Goal: Find specific page/section: Find specific page/section

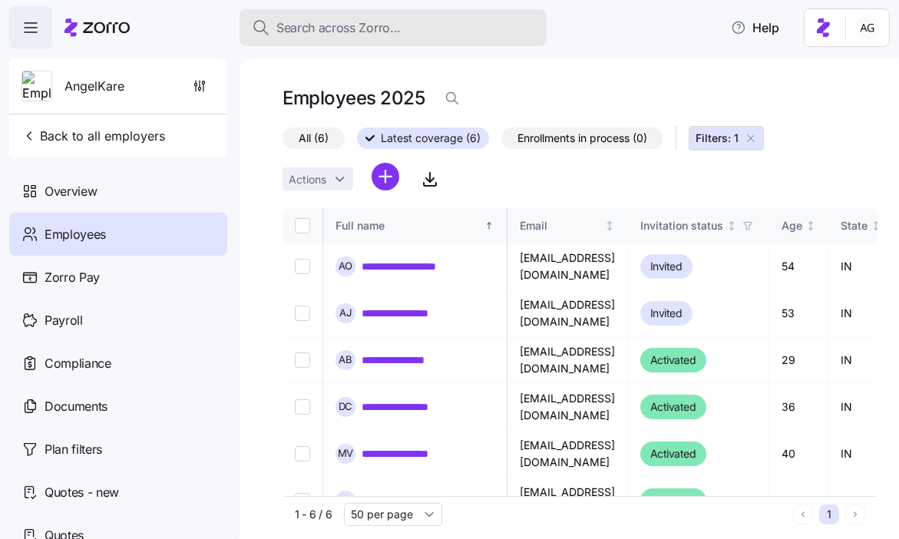
scroll to position [22, 3714]
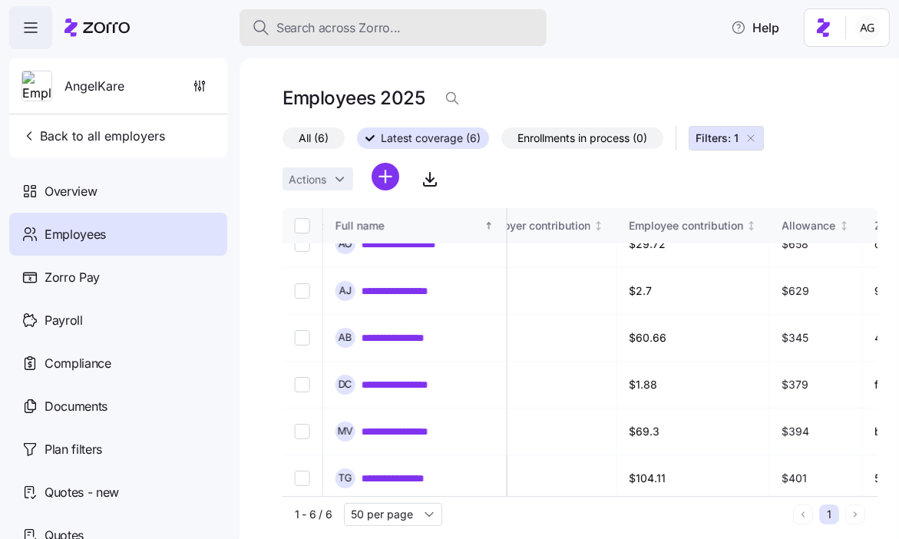
click at [401, 35] on div "Search across Zorro..." at bounding box center [393, 27] width 283 height 19
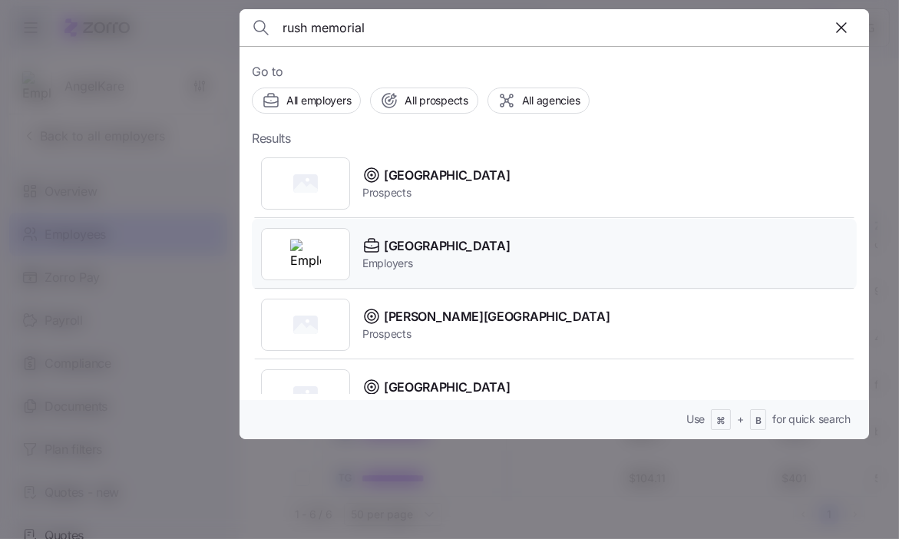
type input "rush memorial"
click at [390, 257] on span "Employers" at bounding box center [436, 263] width 148 height 15
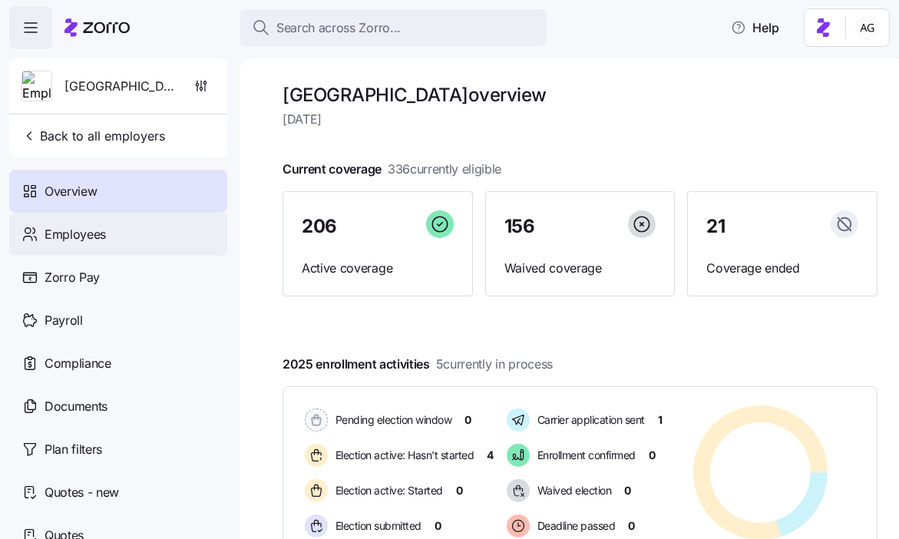
click at [106, 240] on div "Employees" at bounding box center [118, 234] width 218 height 43
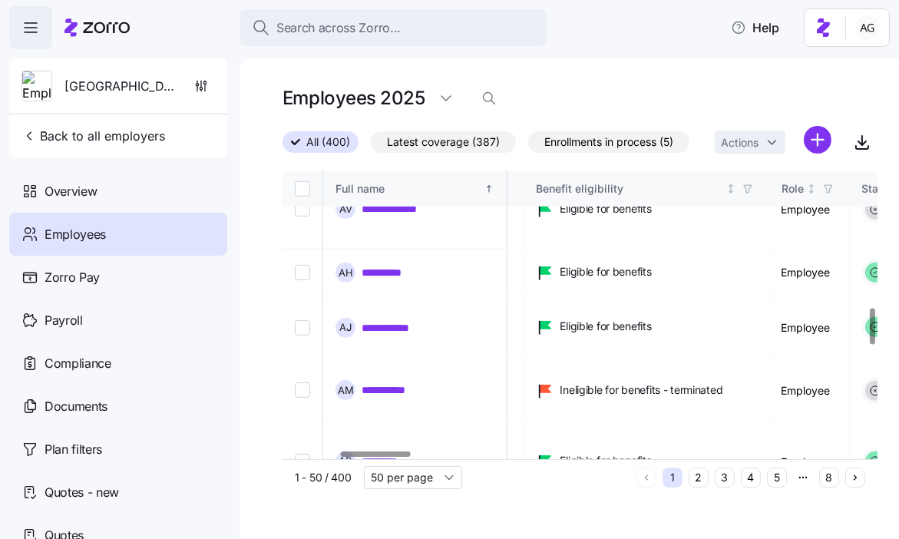
scroll to position [1085, 478]
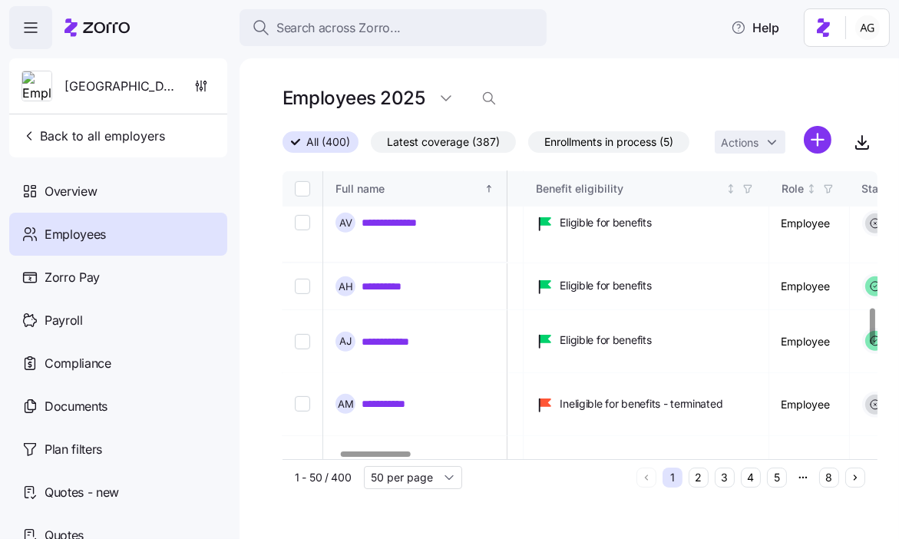
click at [508, 187] on icon "button" at bounding box center [502, 189] width 11 height 11
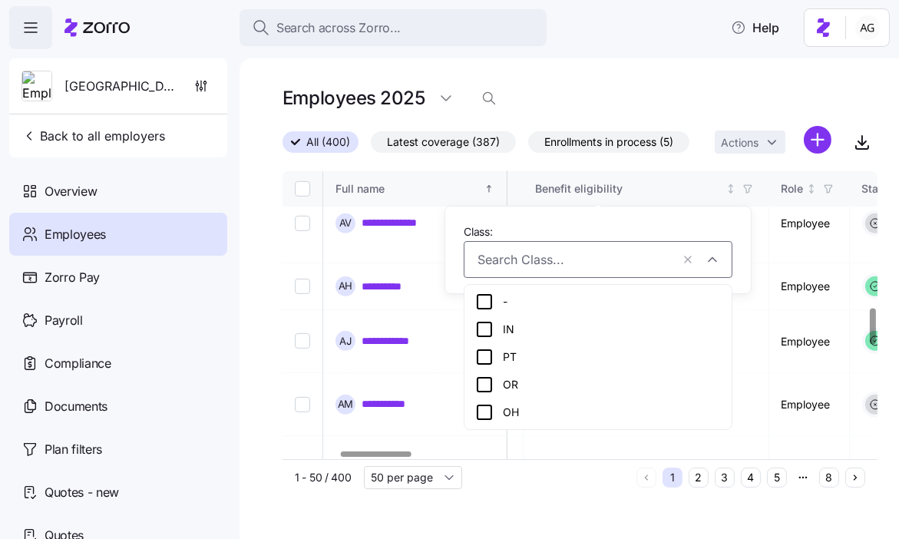
click at [604, 79] on div "**********" at bounding box center [570, 298] width 660 height 481
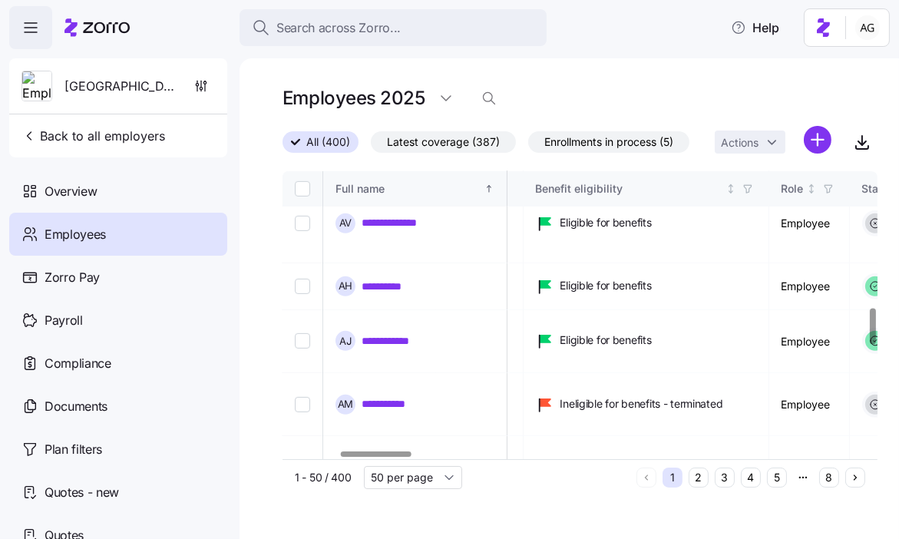
click at [508, 191] on icon "button" at bounding box center [502, 189] width 11 height 11
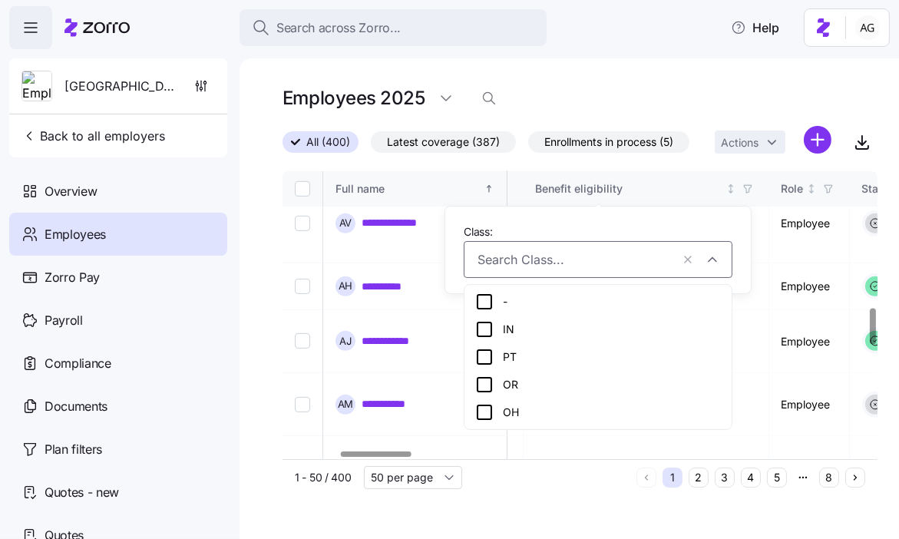
click at [527, 375] on div "OR" at bounding box center [598, 384] width 246 height 18
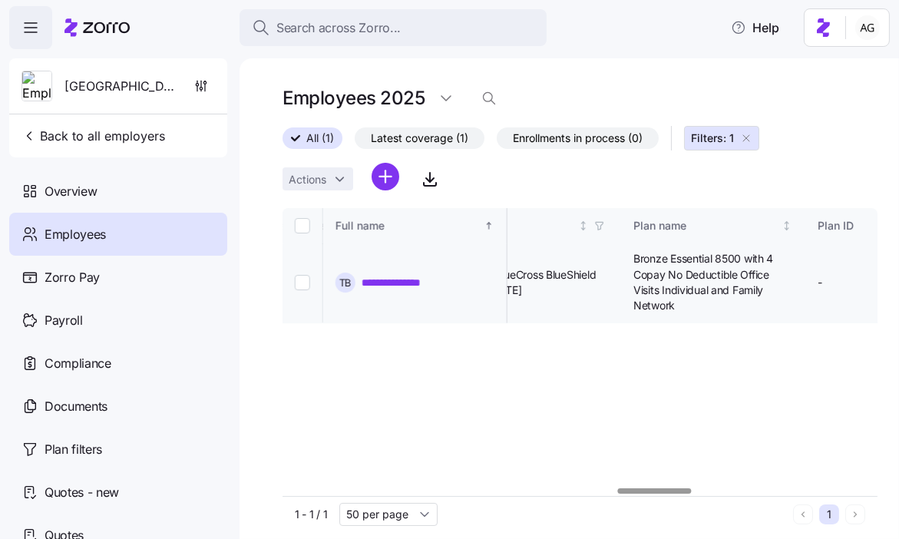
scroll to position [0, 2691]
click at [743, 137] on icon "button" at bounding box center [746, 138] width 12 height 12
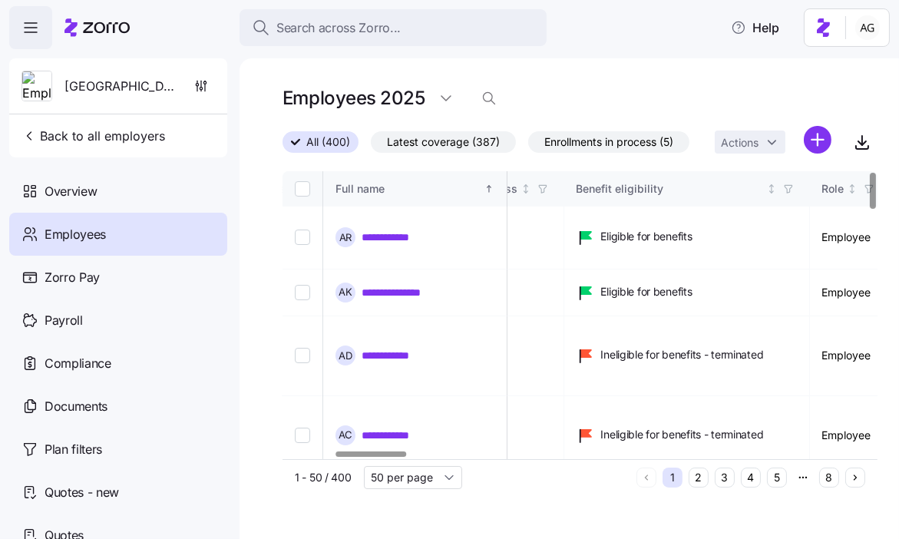
scroll to position [0, 436]
click at [550, 184] on icon "button" at bounding box center [544, 189] width 11 height 11
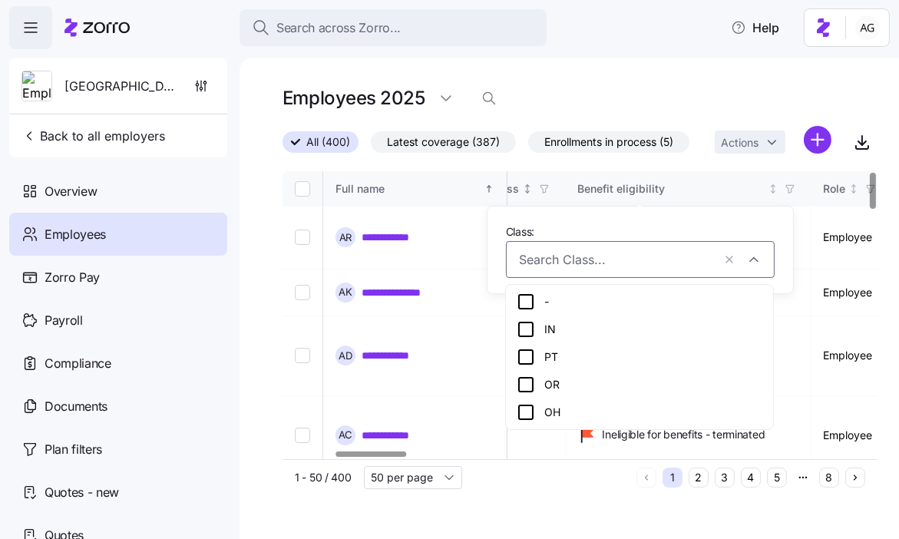
click at [550, 190] on icon "button" at bounding box center [544, 189] width 11 height 11
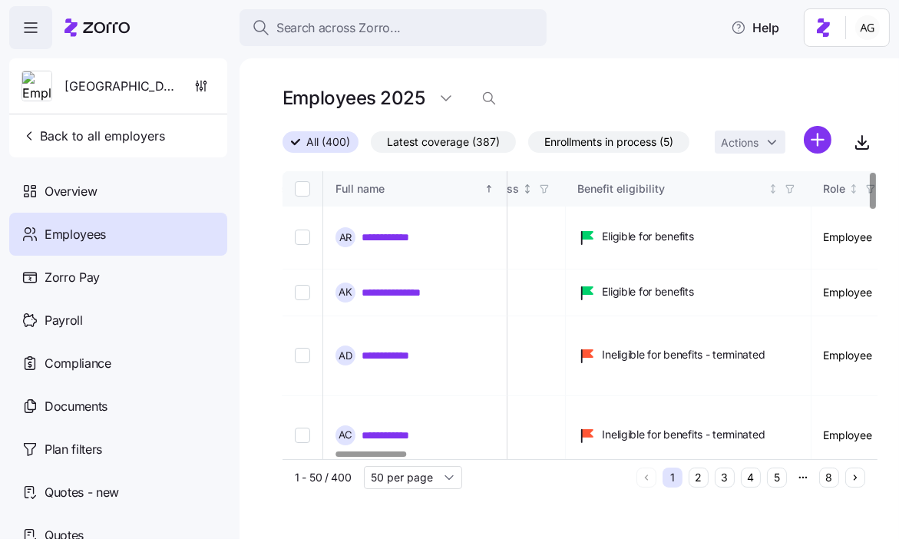
click at [550, 190] on icon "button" at bounding box center [544, 189] width 11 height 11
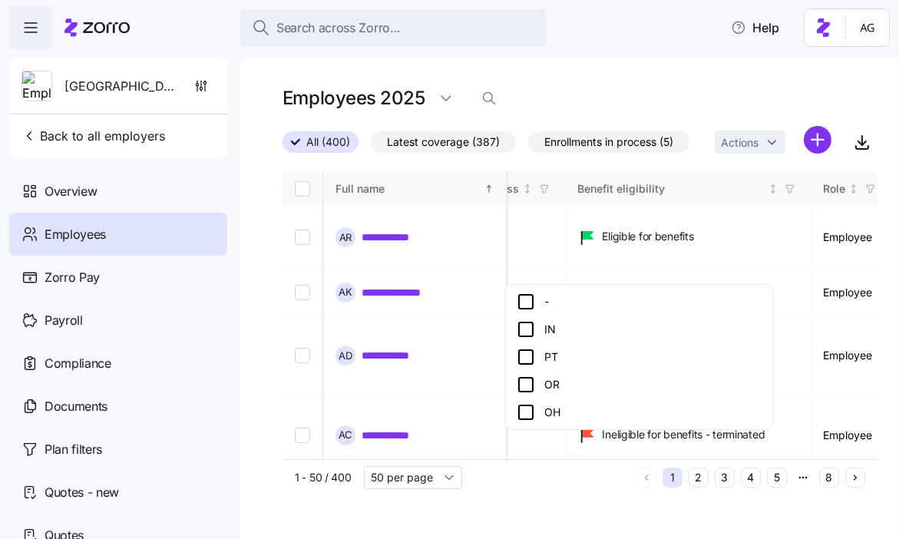
click at [544, 406] on div "OH" at bounding box center [640, 412] width 246 height 18
